Goal: Information Seeking & Learning: Learn about a topic

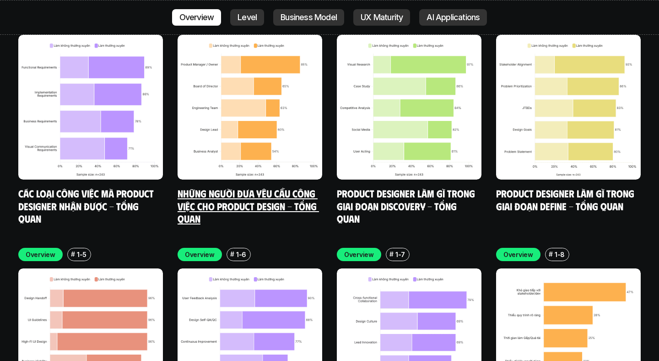
scroll to position [2708, 0]
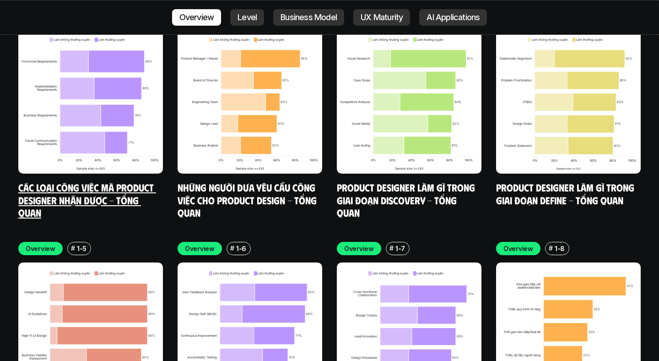
click at [116, 134] on div "Overview # 1-1 Các loại công việc mà Product Designer nhận được - Tổng quan" at bounding box center [90, 113] width 145 height 211
click at [116, 181] on link "Các loại công việc mà Product Designer nhận được - Tổng quan" at bounding box center [87, 200] width 138 height 38
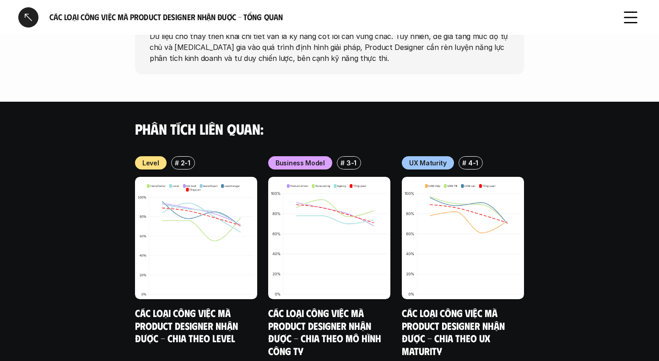
scroll to position [963, 0]
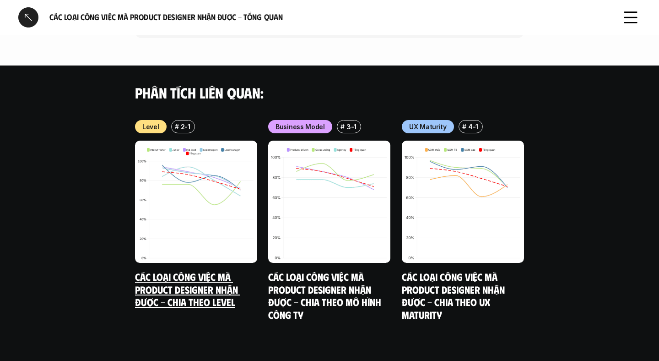
click at [206, 270] on link "Các loại công việc mà Product Designer nhận được - Chia theo Level" at bounding box center [187, 289] width 105 height 38
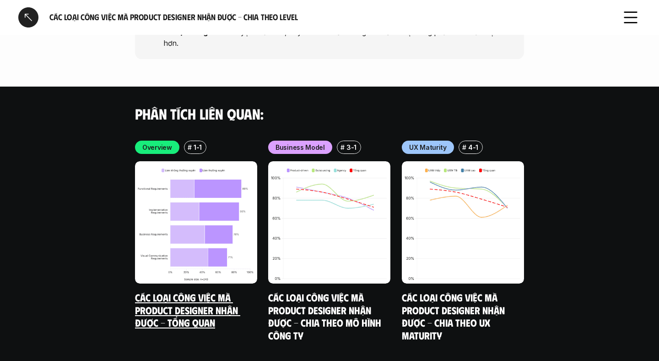
scroll to position [2679, 0]
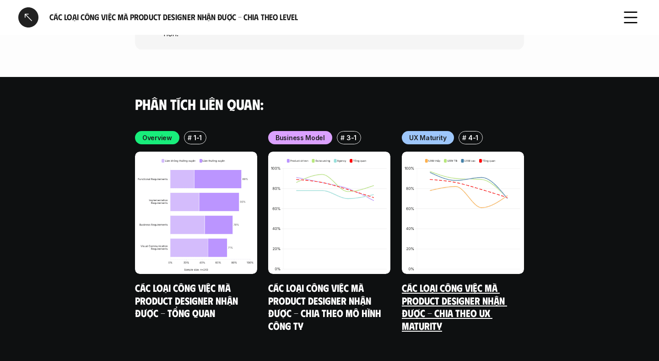
click at [411, 282] on link "Các loại công việc mà Product Designer nhận được - Chia theo UX Maturity" at bounding box center [454, 307] width 105 height 50
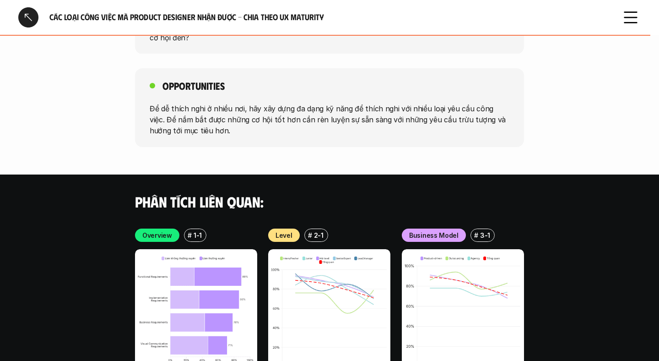
scroll to position [1663, 0]
